Goal: Task Accomplishment & Management: Use online tool/utility

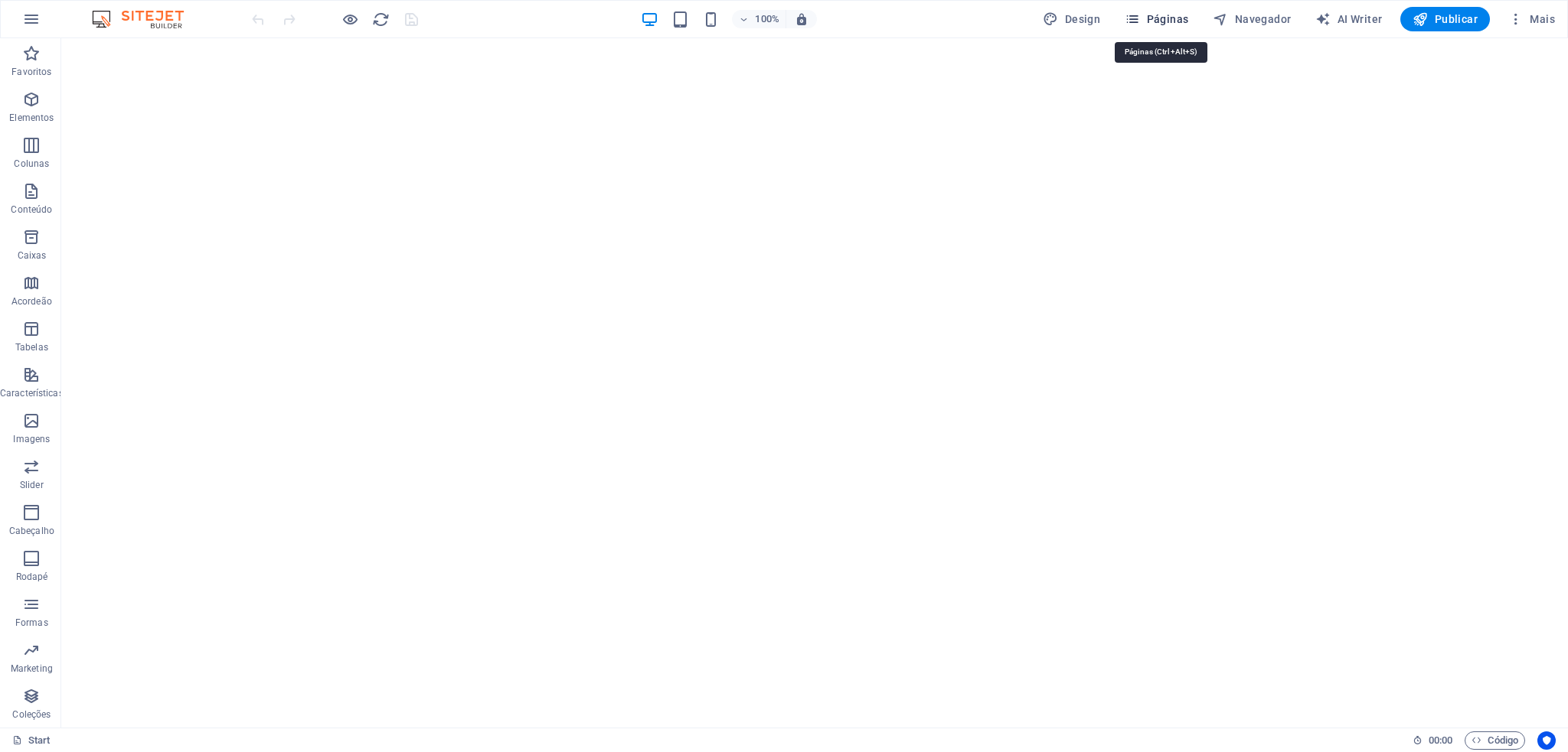
click at [1161, 17] on span "Páginas" at bounding box center [1157, 19] width 64 height 16
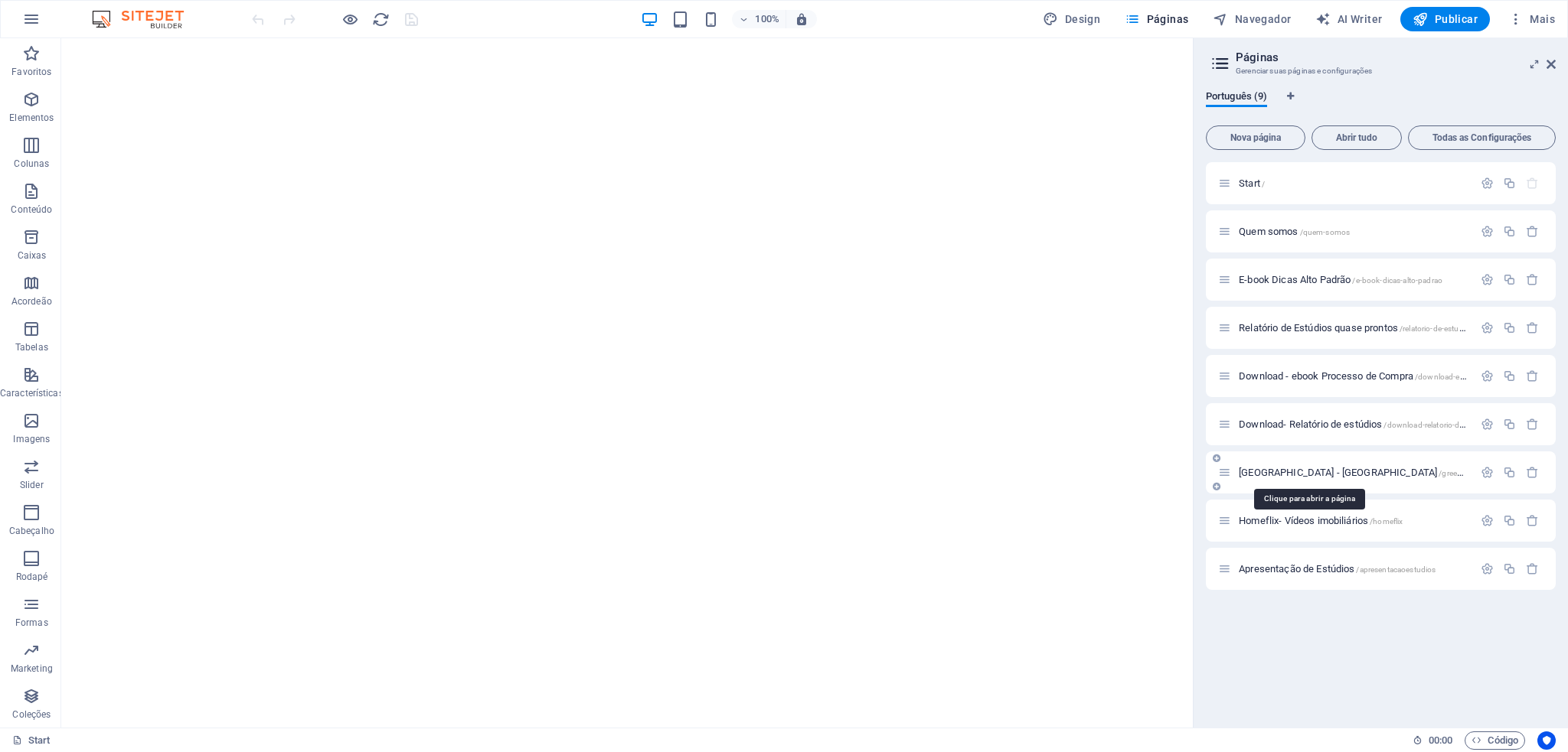
click at [1301, 473] on span "[GEOGRAPHIC_DATA] - [GEOGRAPHIC_DATA]-[GEOGRAPHIC_DATA]" at bounding box center [1398, 473] width 319 height 11
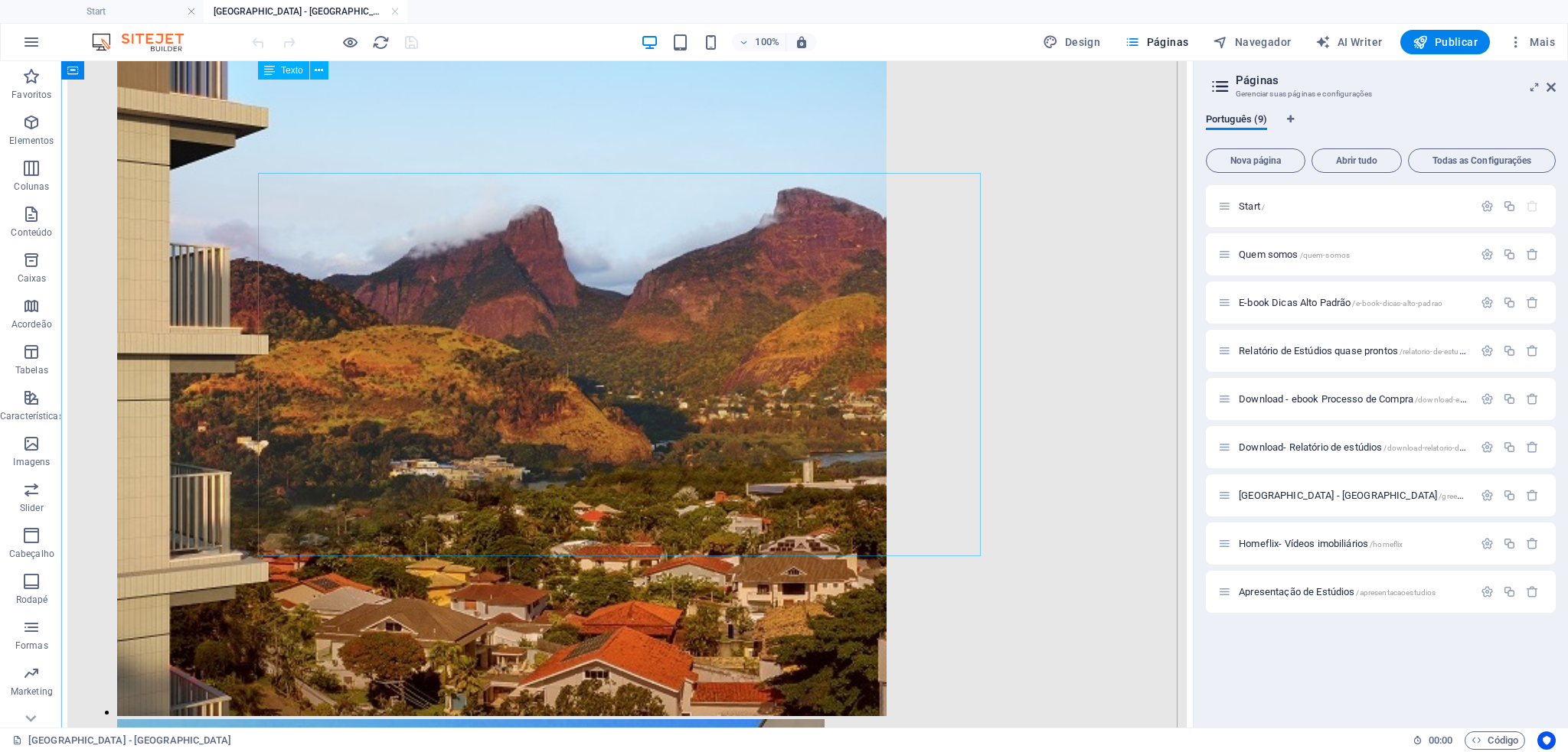
scroll to position [1020, 0]
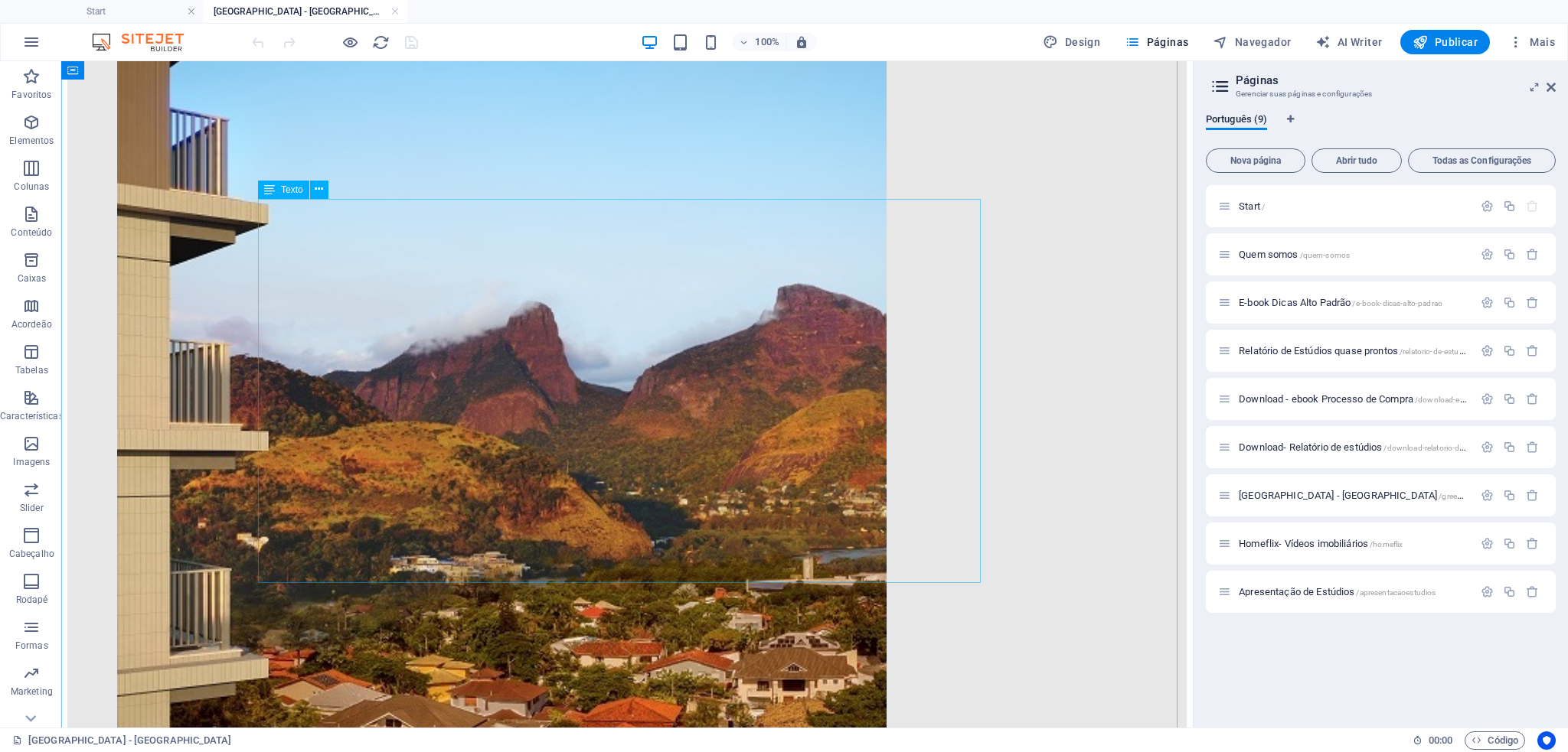
drag, startPoint x: 305, startPoint y: 220, endPoint x: 314, endPoint y: 261, distance: 42.0
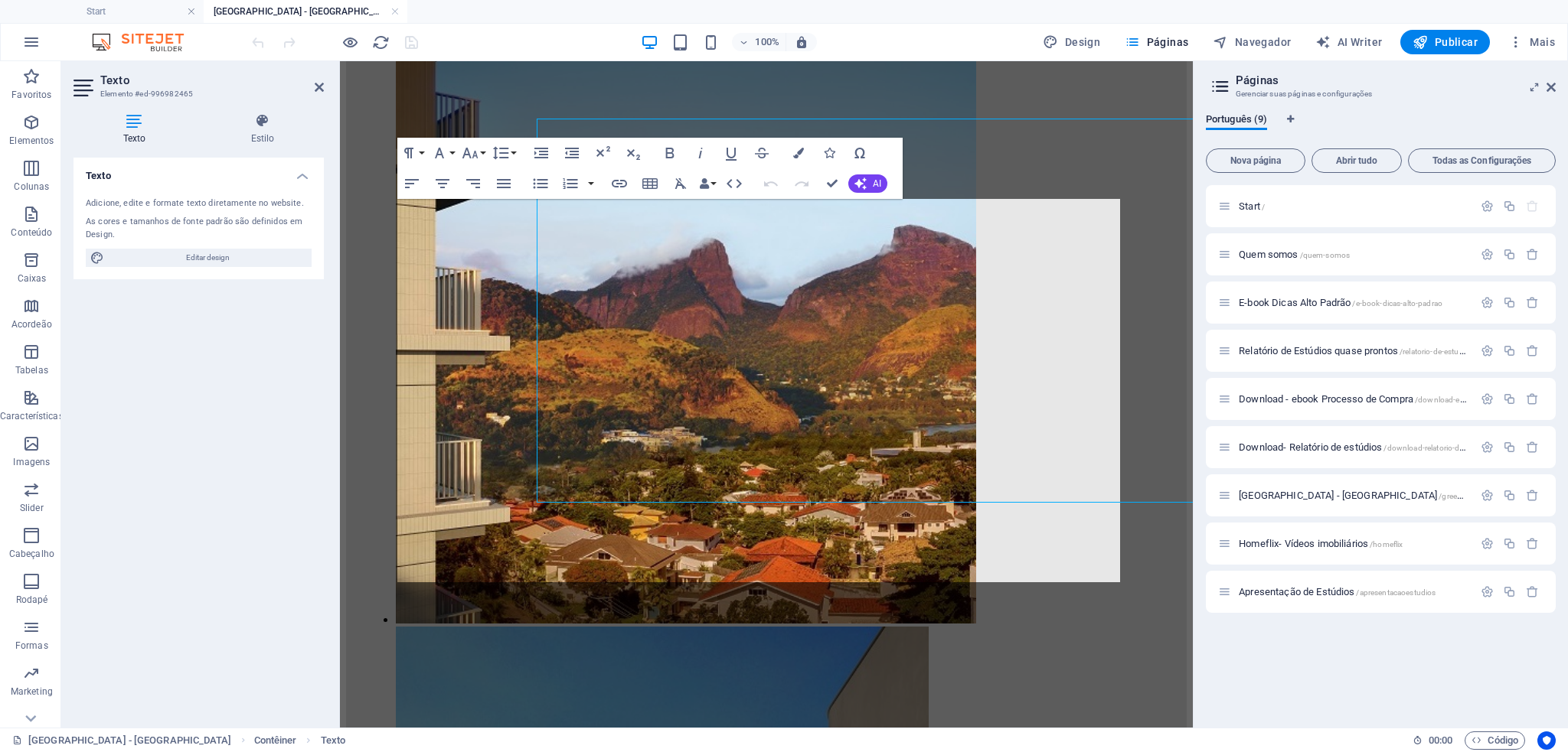
scroll to position [1099, 0]
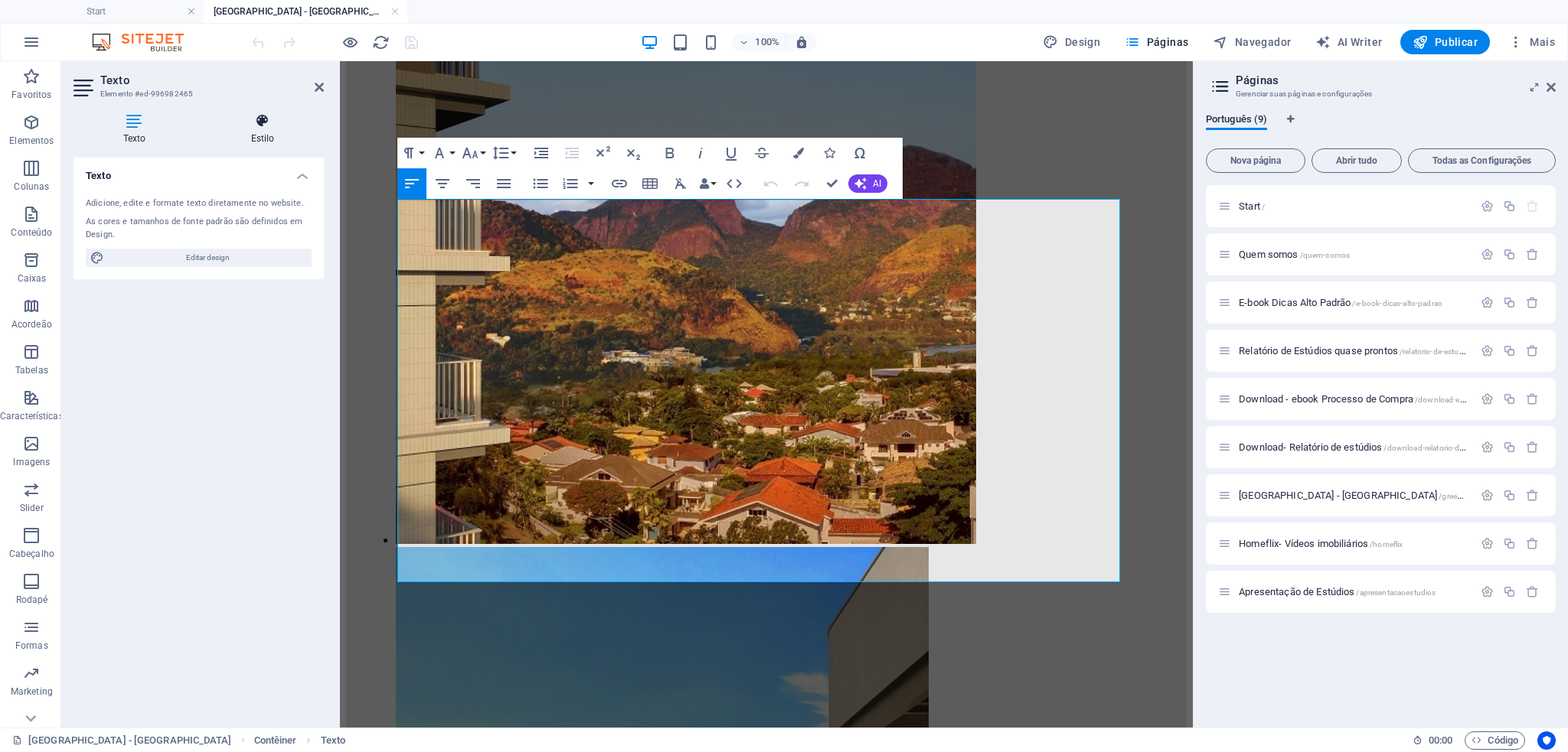
click at [264, 126] on icon at bounding box center [262, 120] width 122 height 16
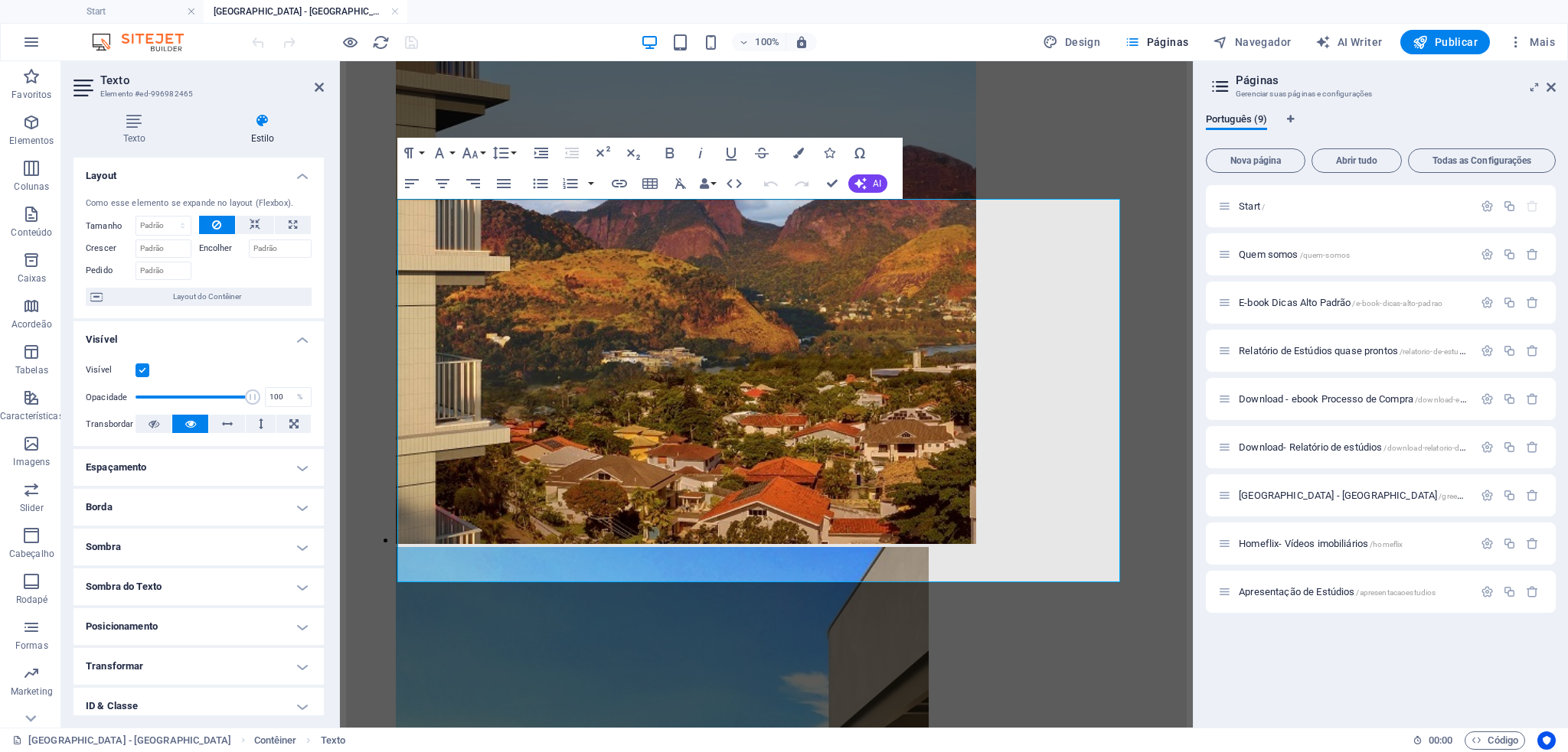
click at [193, 466] on h4 "Espaçamento" at bounding box center [198, 467] width 250 height 37
click at [188, 499] on select "Padrão automático px % rem vw vh Cliente" at bounding box center [186, 499] width 77 height 18
select select "px"
click at [202, 490] on select "Padrão automático px % rem vw vh Cliente" at bounding box center [186, 499] width 77 height 18
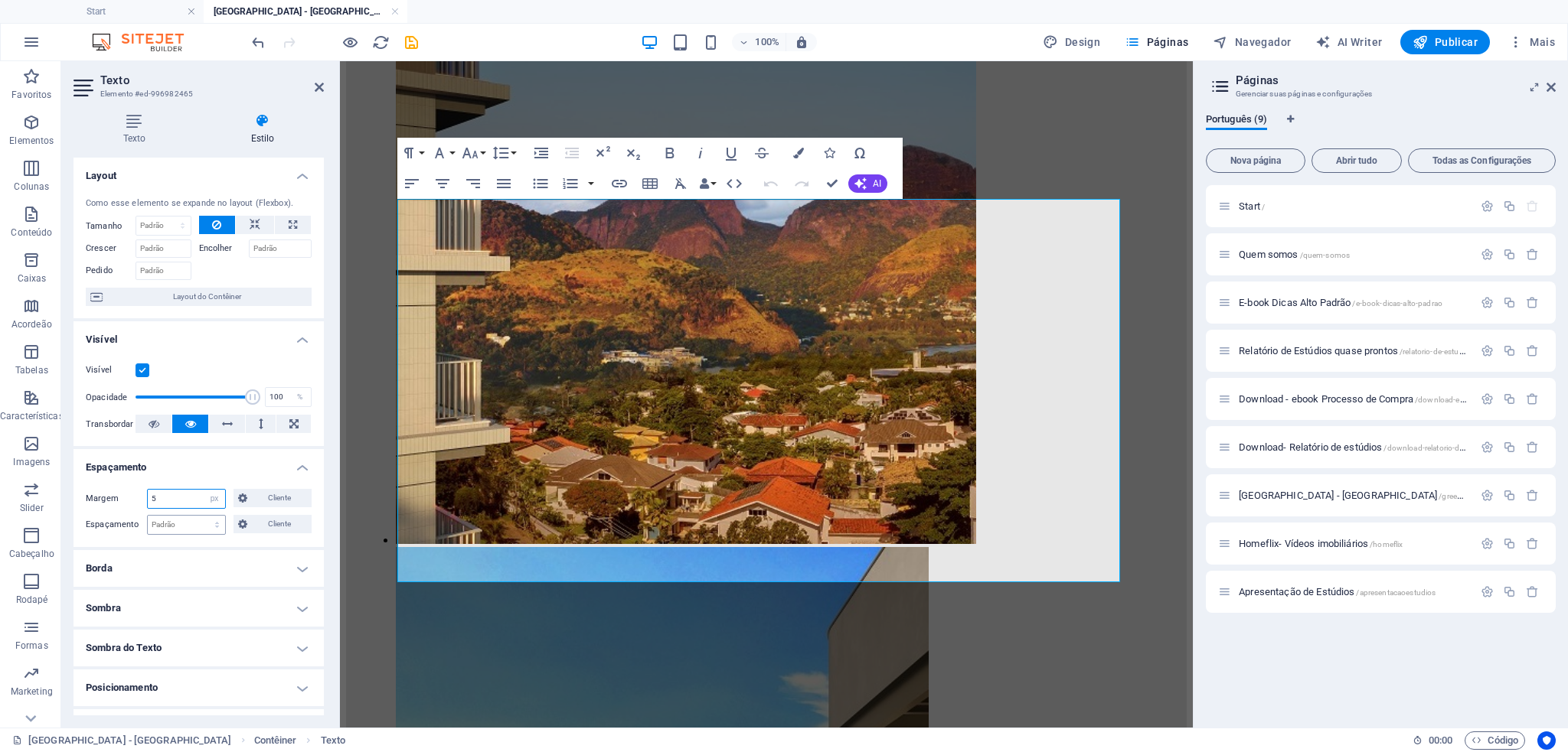
type input "5"
click at [175, 528] on select "Padrão px rem % vh vw Cliente" at bounding box center [186, 525] width 77 height 18
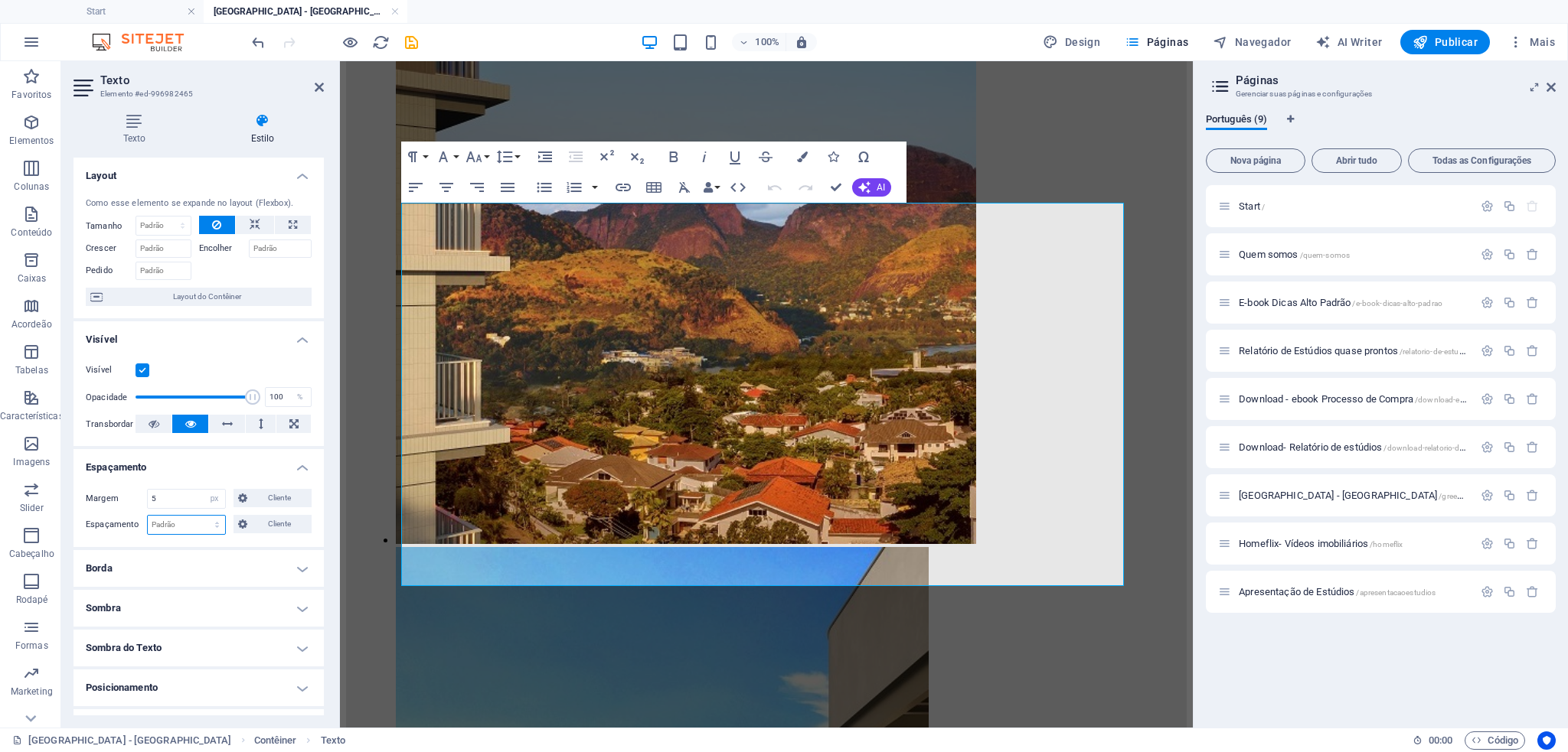
select select "px"
click at [202, 516] on select "Padrão px rem % vh vw Cliente" at bounding box center [186, 525] width 77 height 18
type input "5"
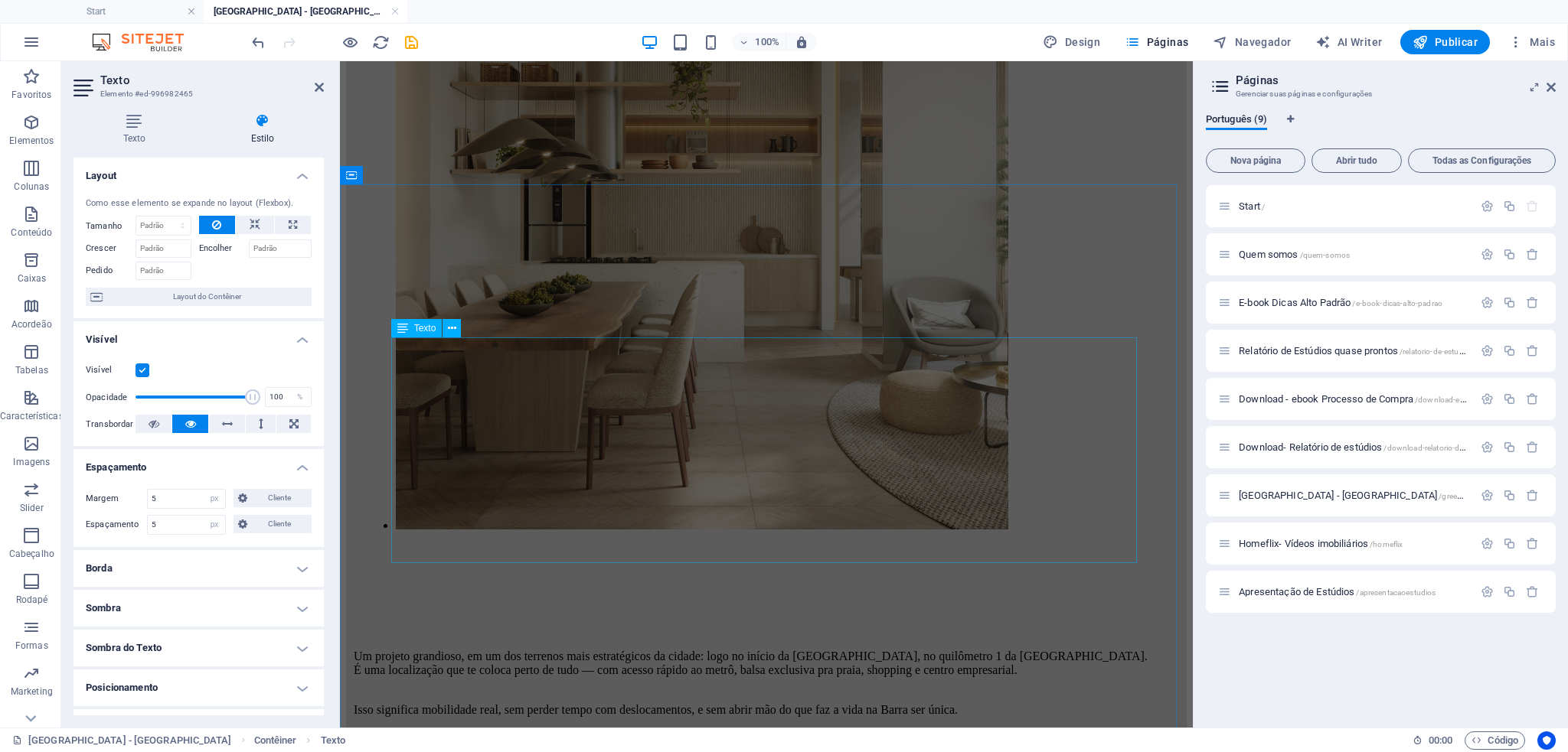
scroll to position [3854, 0]
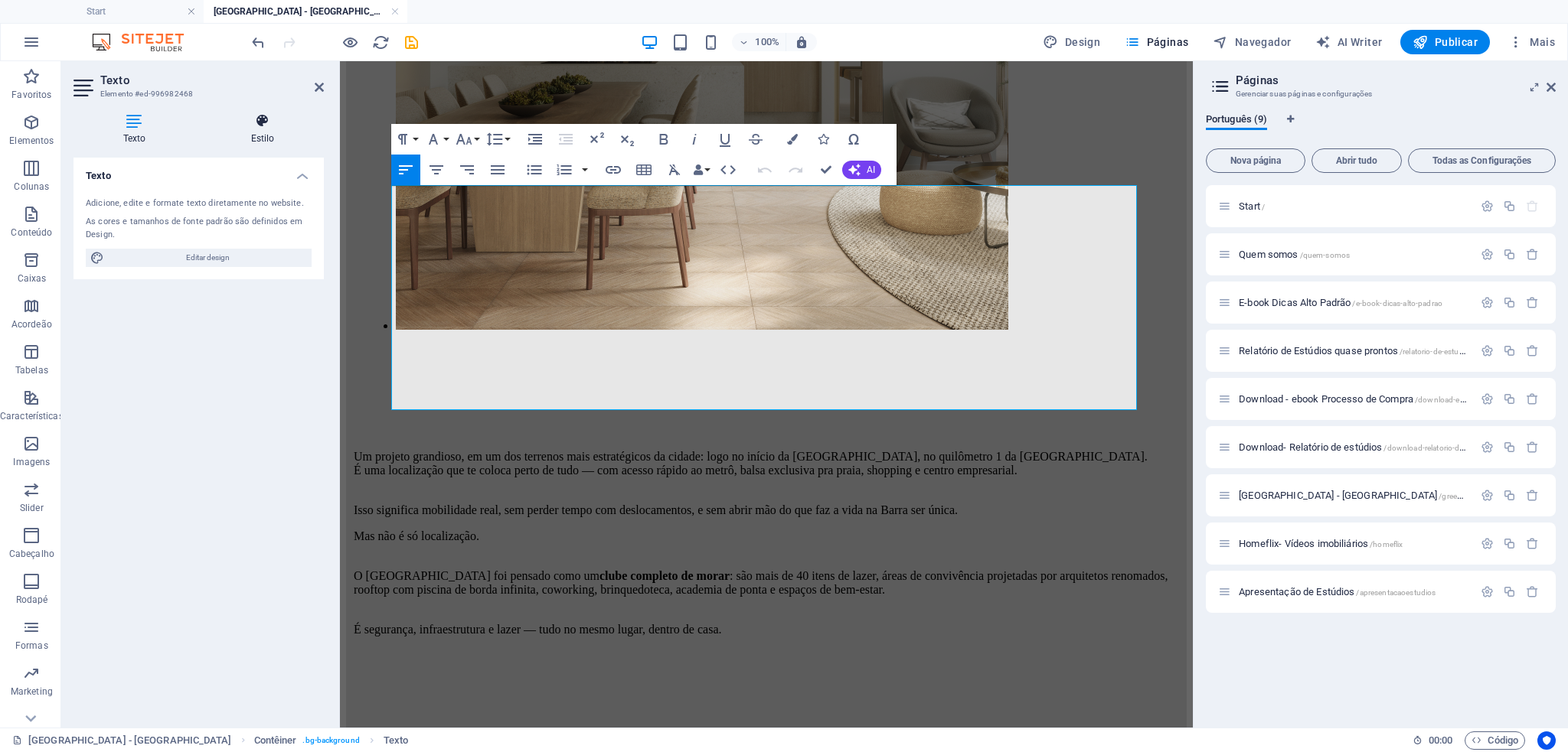
click at [272, 115] on icon at bounding box center [262, 120] width 122 height 16
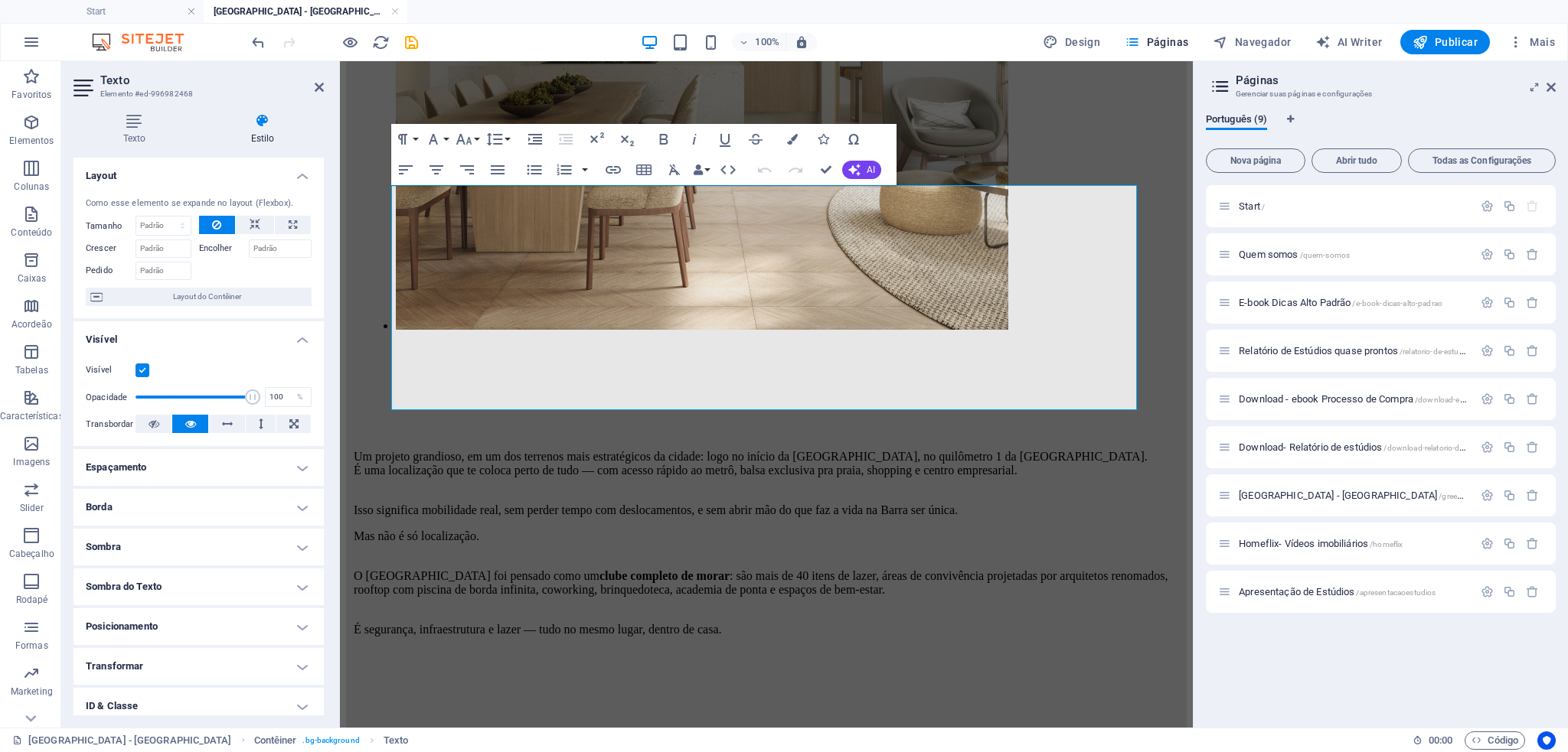
click at [178, 470] on h4 "Espaçamento" at bounding box center [198, 467] width 250 height 37
drag, startPoint x: 176, startPoint y: 524, endPoint x: 129, endPoint y: 525, distance: 47.0
click at [127, 528] on div "Espaçamento 2 Padrão px rem % vh vw Cliente Cliente" at bounding box center [199, 525] width 226 height 20
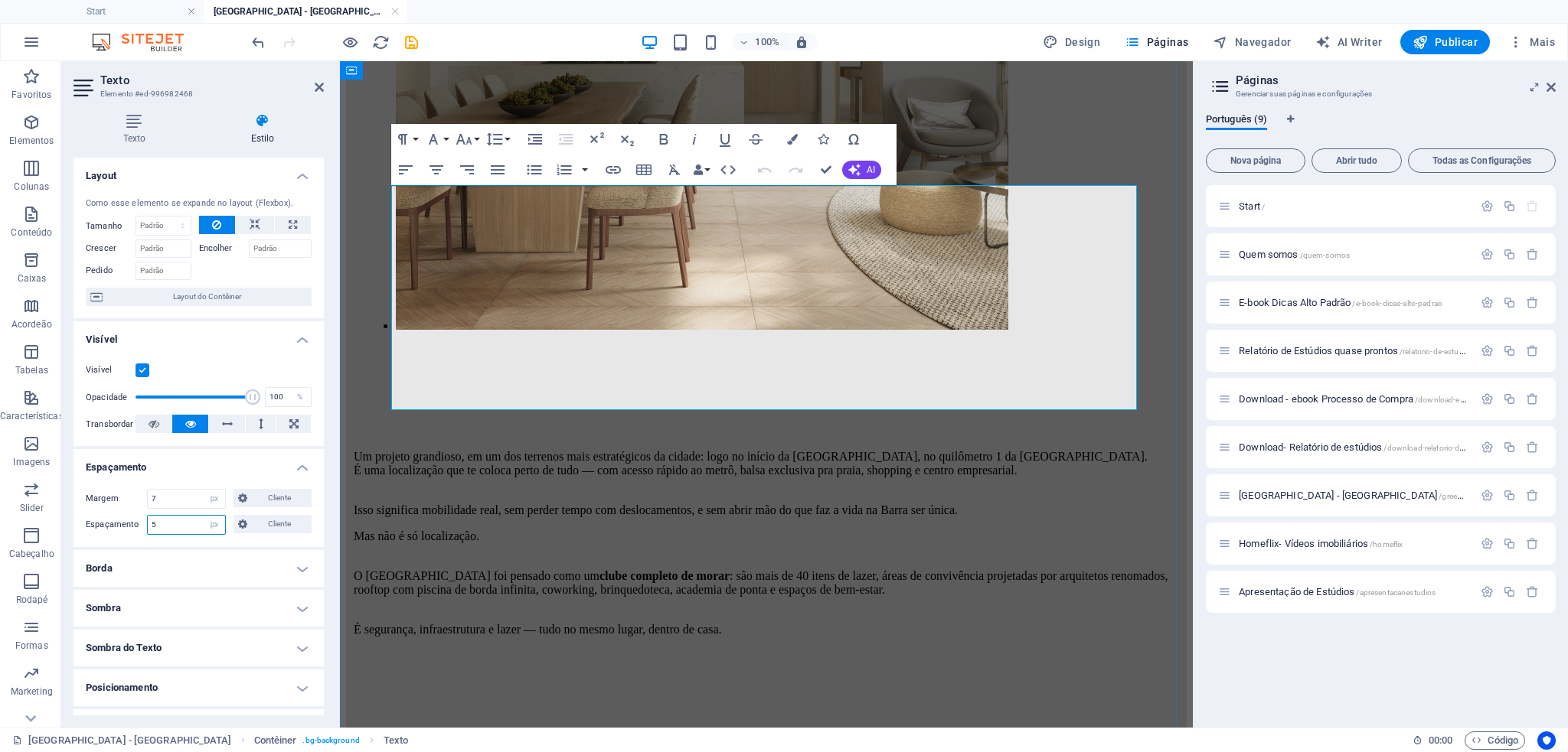
type input "5"
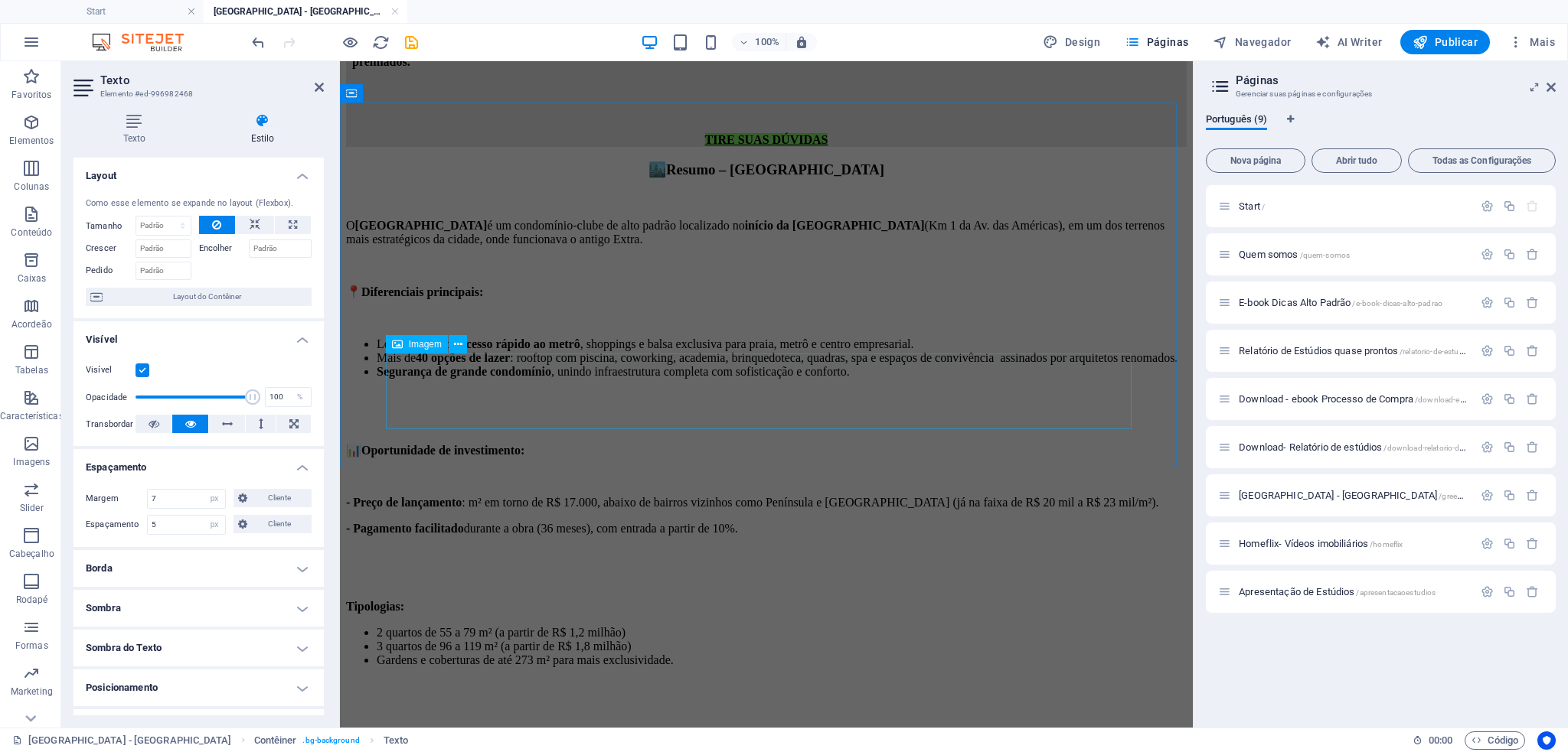
scroll to position [4686, 0]
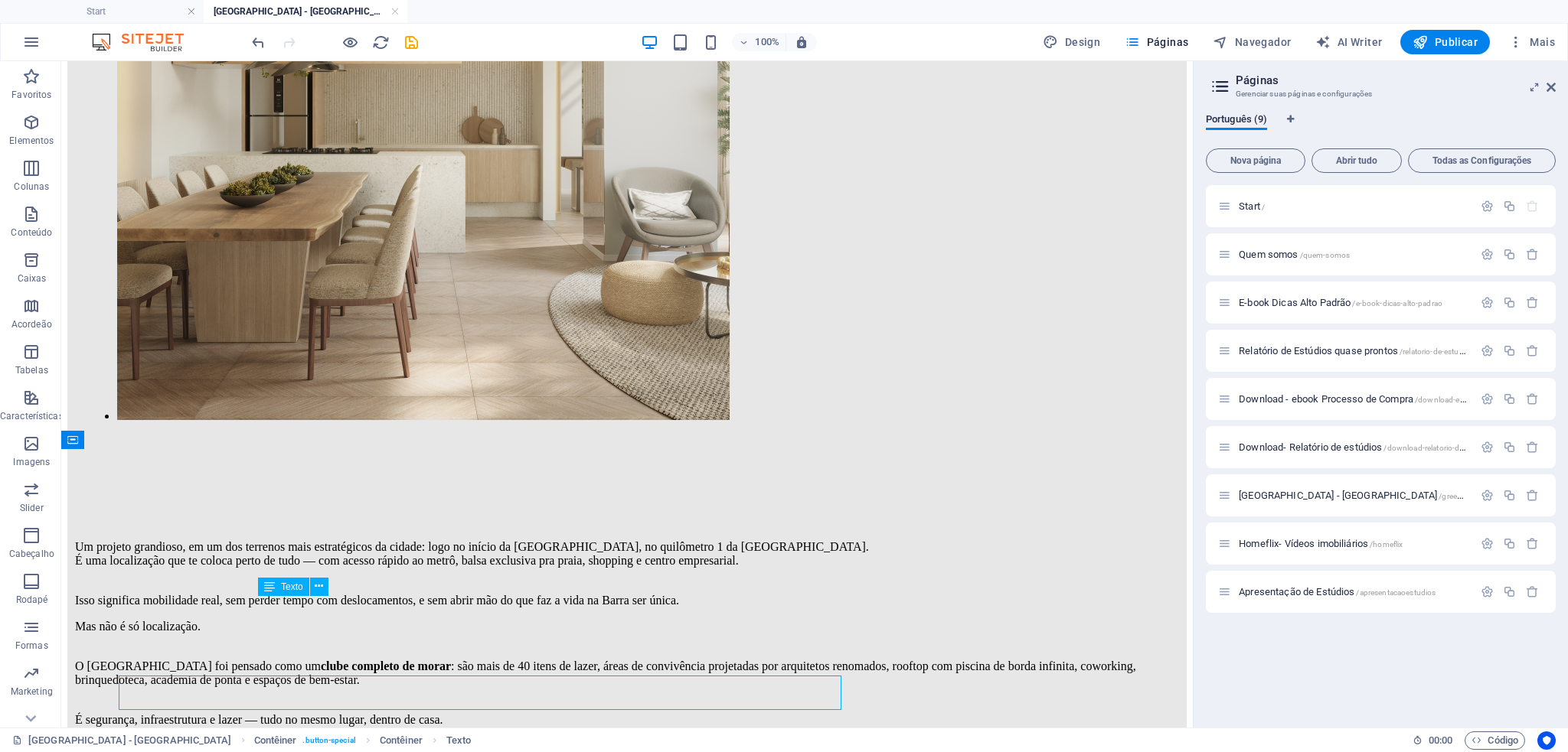
scroll to position [4605, 0]
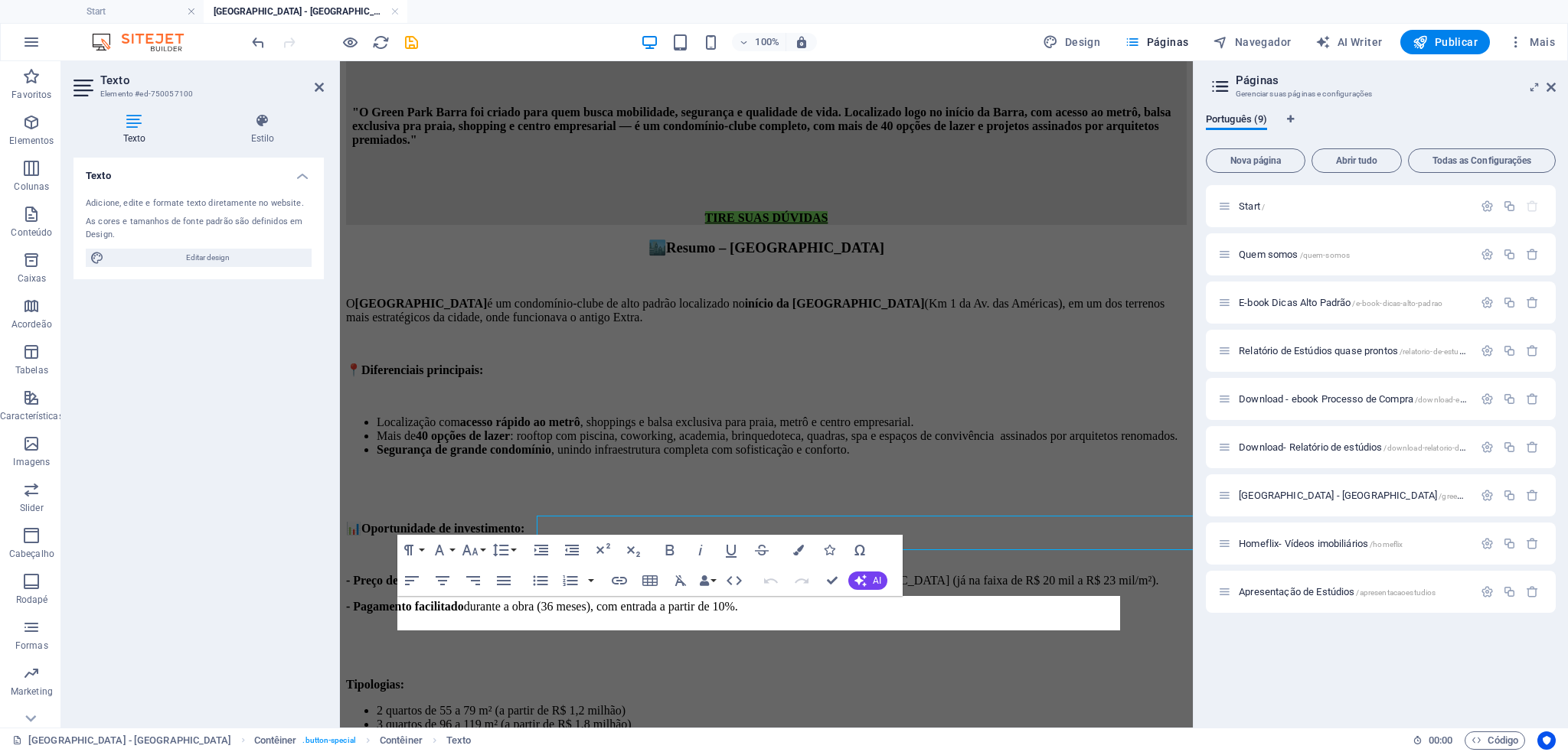
scroll to position [4686, 0]
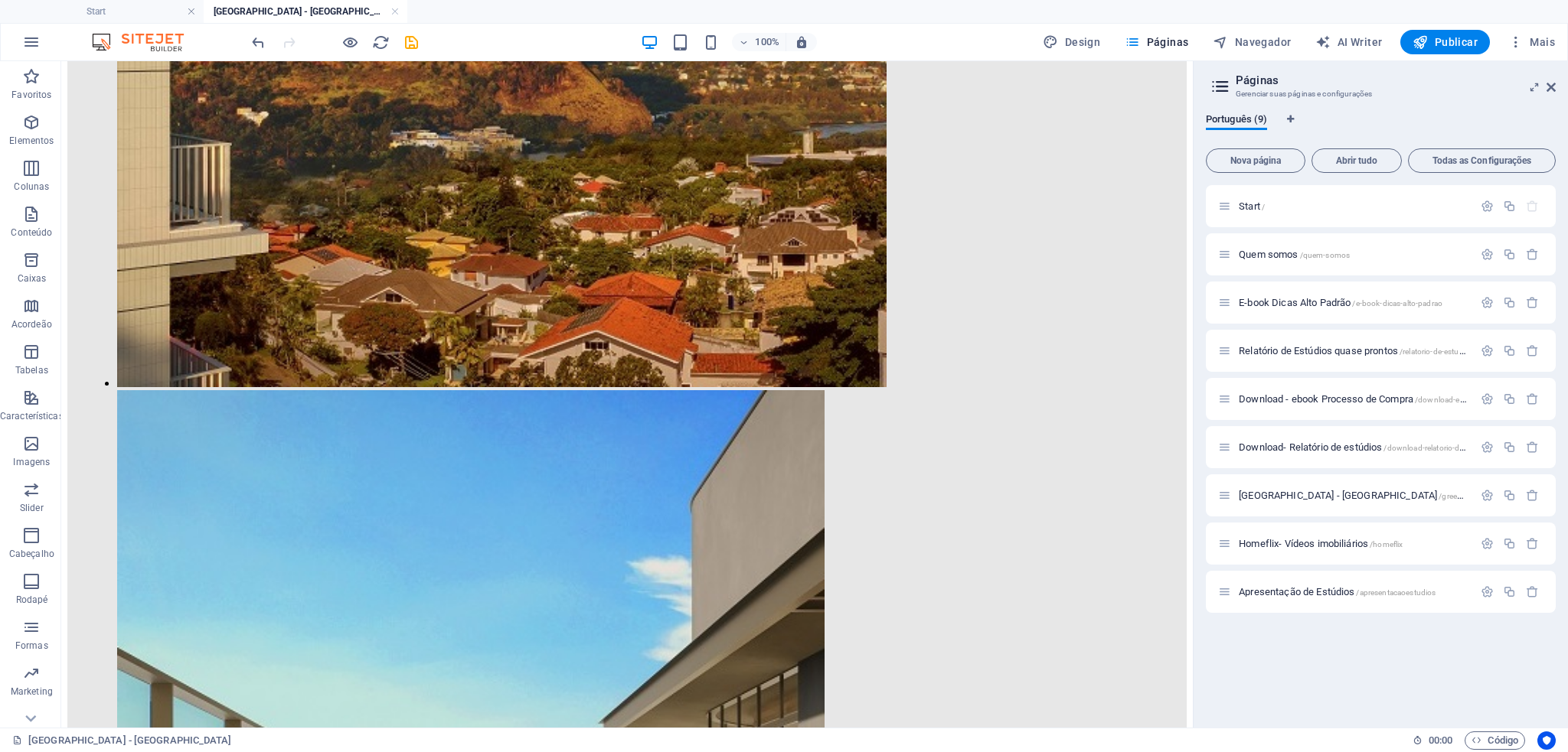
scroll to position [0, 0]
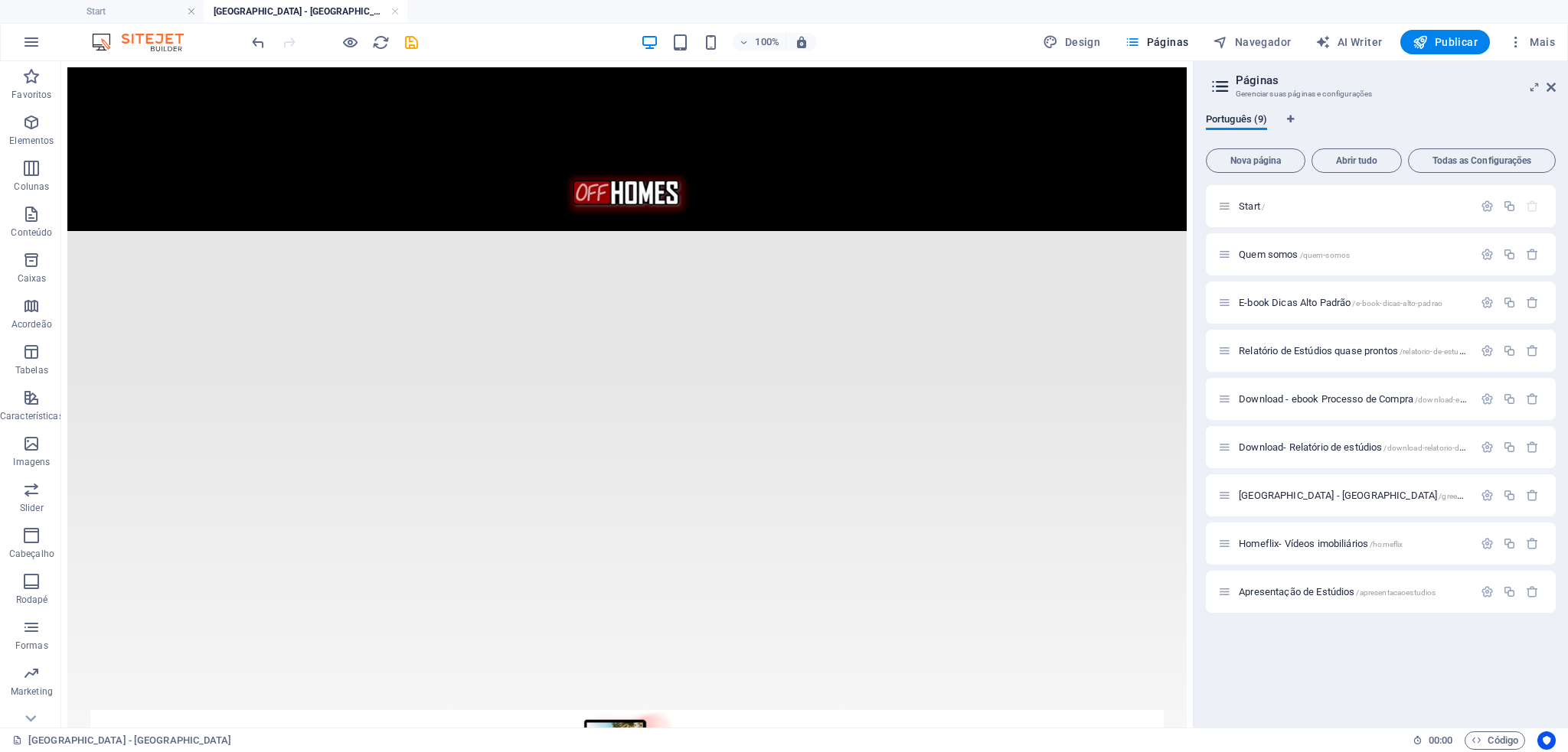
drag, startPoint x: 1189, startPoint y: 458, endPoint x: 1226, endPoint y: 107, distance: 352.9
click at [754, 171] on figure at bounding box center [627, 195] width 1111 height 48
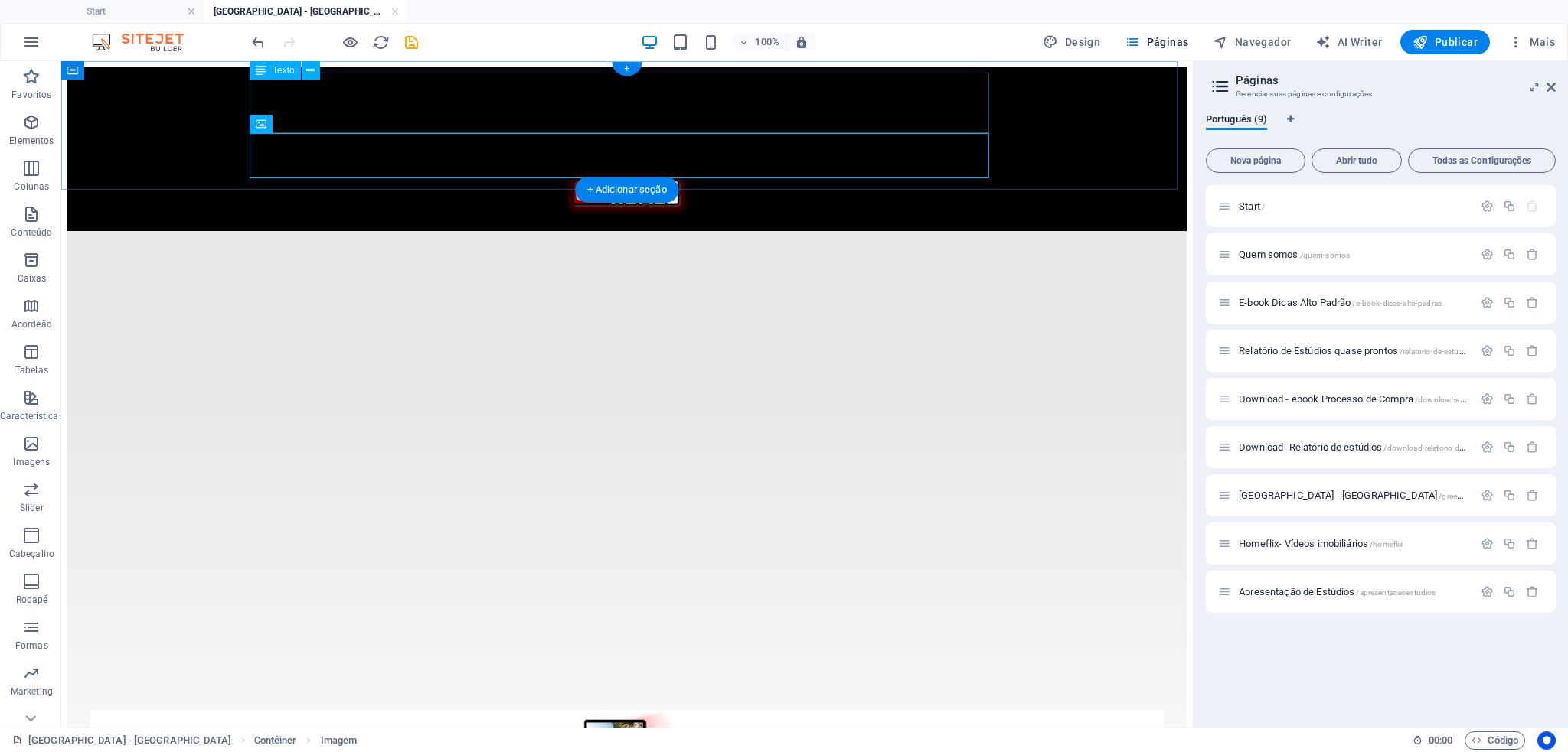
click at [762, 116] on div ""Confia ao Senhor as tuas obras, e teus planos serão estabelecidos." Prov.16:3" at bounding box center [627, 125] width 1111 height 68
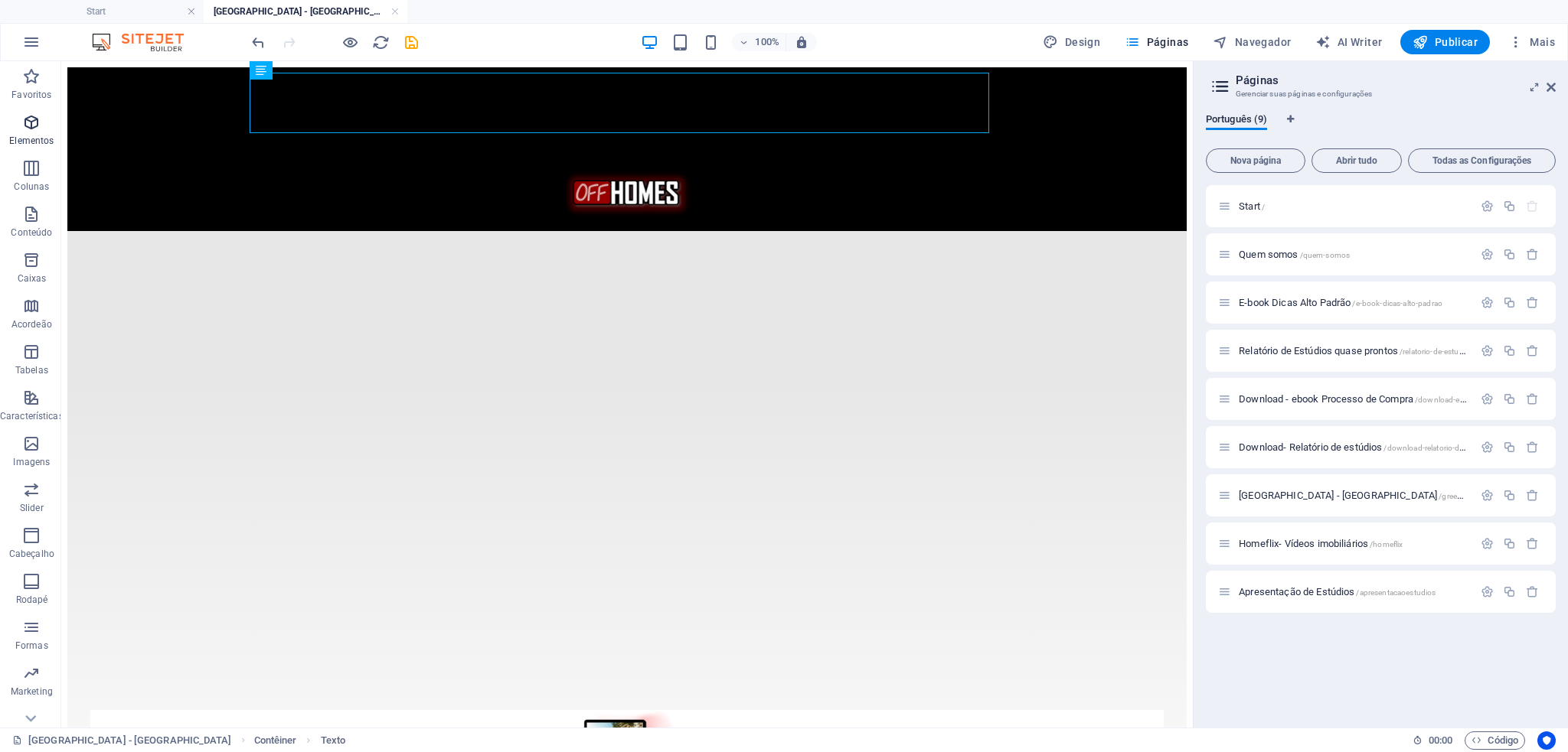
click at [39, 134] on p "Elementos" at bounding box center [31, 140] width 44 height 12
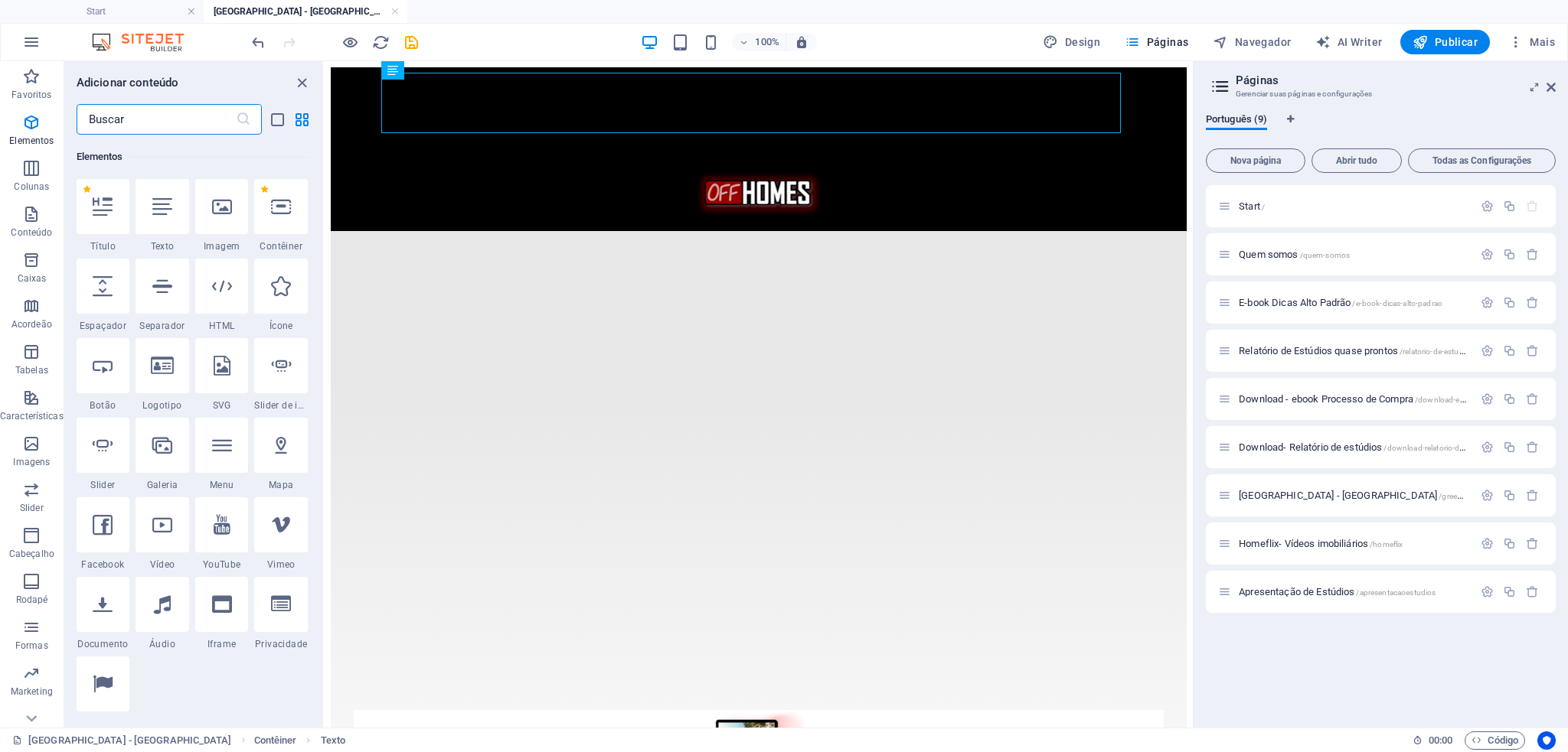
scroll to position [163, 0]
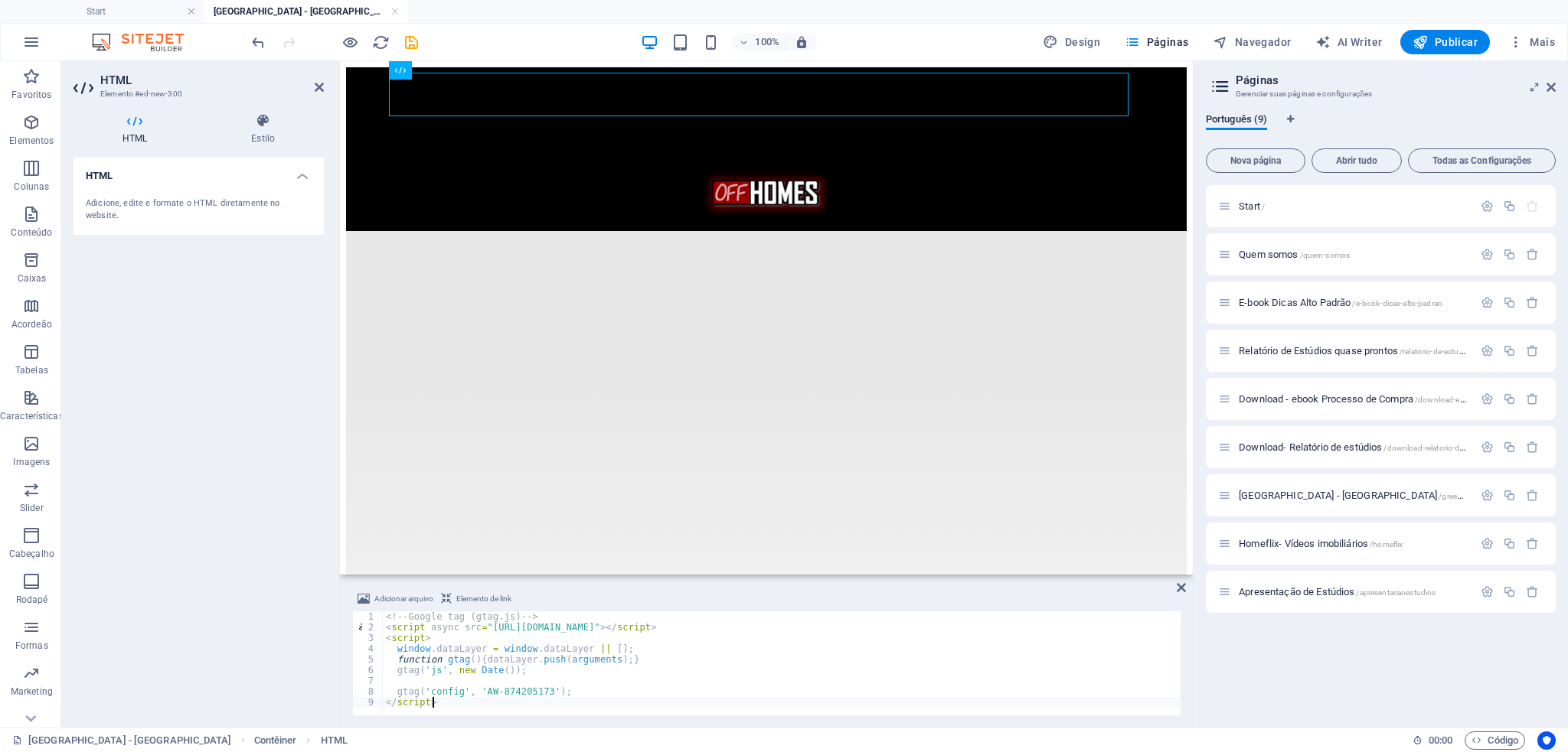
click at [725, 690] on div "<!-- Google tag (gtag.js) --> < script async src = "[URL][DOMAIN_NAME]" > </ sc…" at bounding box center [781, 673] width 798 height 125
type textarea "gtag('config', 'AW-874205173');"
click at [1051, 589] on div "Adicionar arquivo Elemento de link gtag('config', 'AW-874205173'); 1 2 3 4 5 6 …" at bounding box center [766, 652] width 853 height 150
click at [1457, 43] on span "Publicar" at bounding box center [1444, 42] width 65 height 16
